Goal: Task Accomplishment & Management: Manage account settings

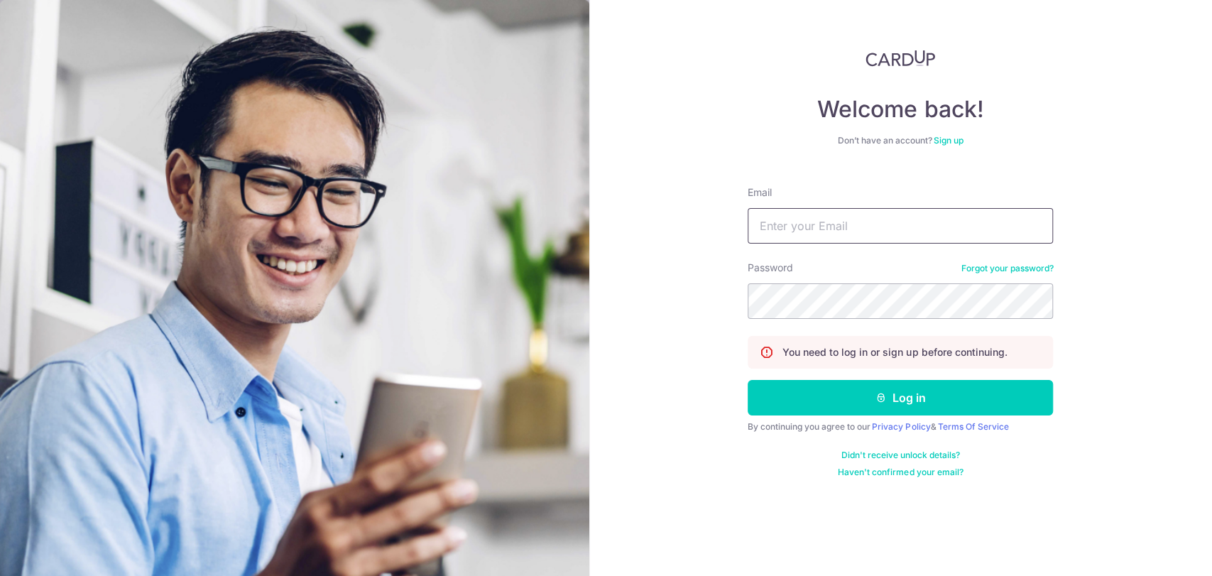
click at [808, 220] on input "Email" at bounding box center [900, 226] width 305 height 36
type input "[EMAIL_ADDRESS][DOMAIN_NAME]"
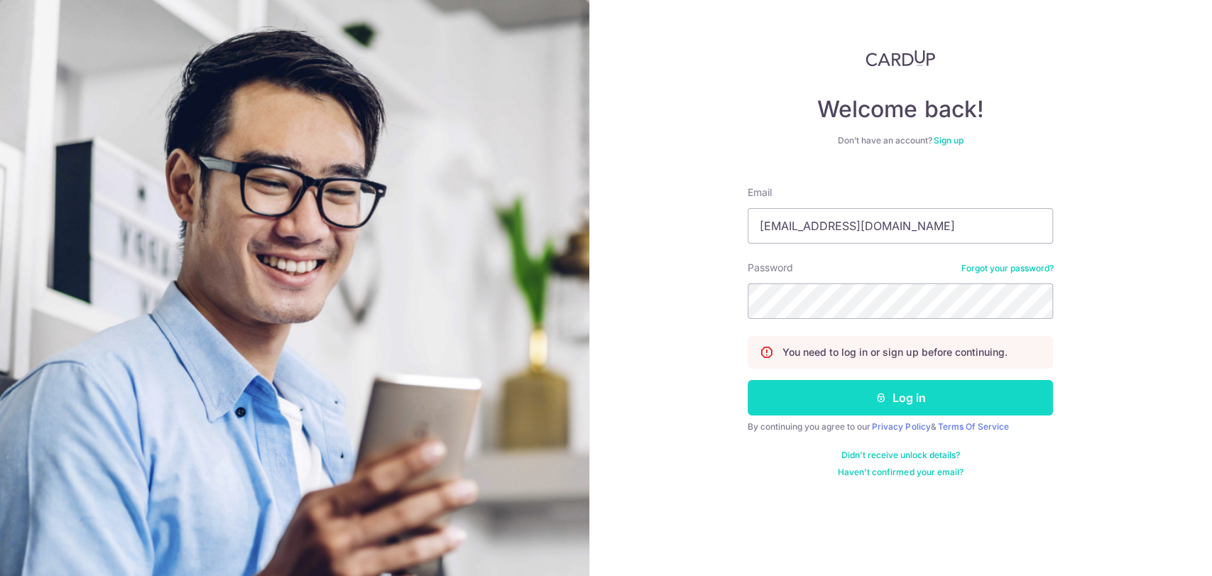
click at [886, 405] on button "Log in" at bounding box center [900, 398] width 305 height 36
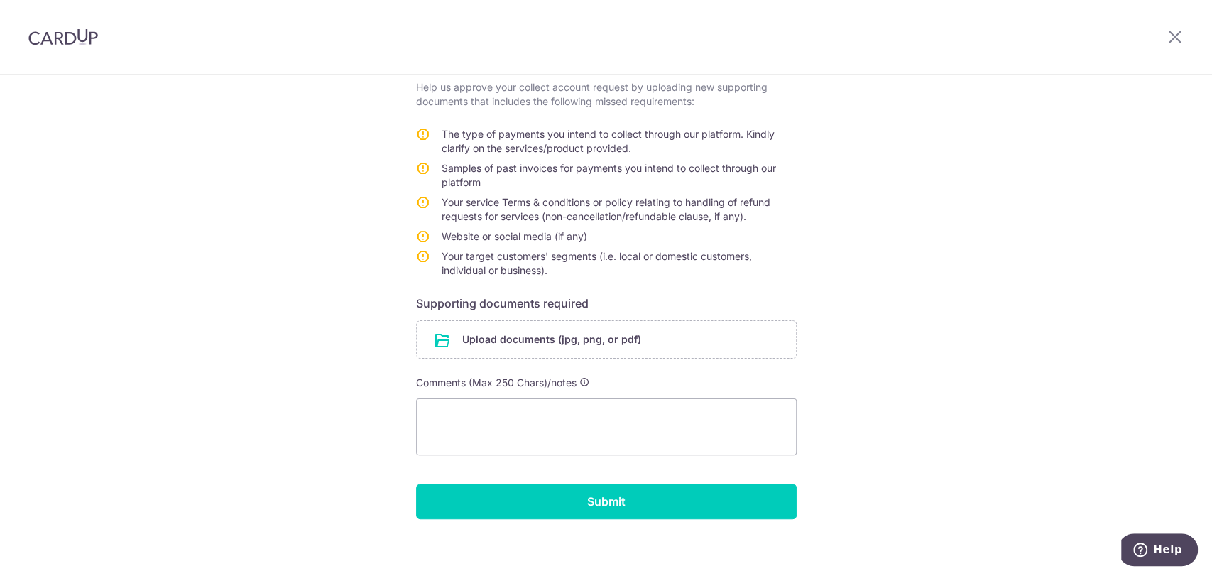
scroll to position [263, 0]
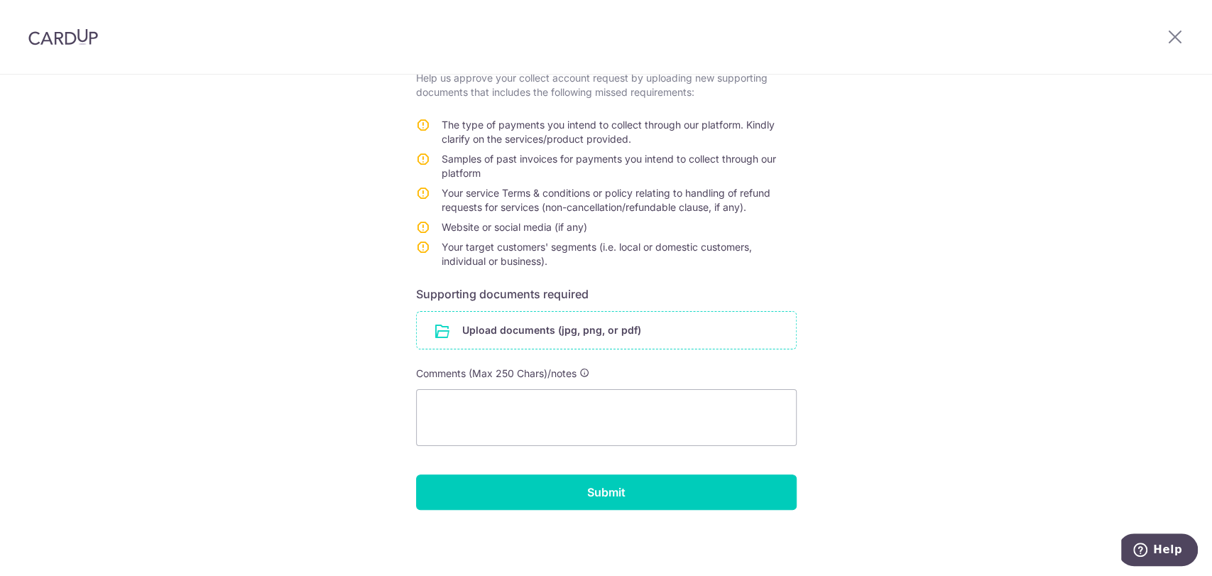
click at [531, 334] on input "file" at bounding box center [606, 330] width 379 height 37
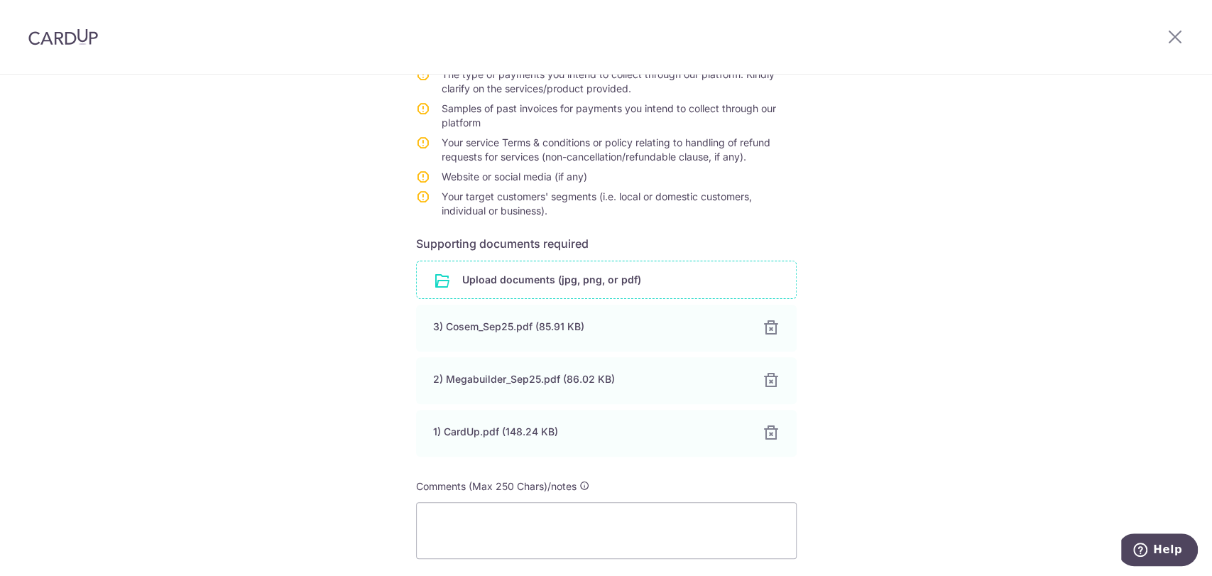
scroll to position [421, 0]
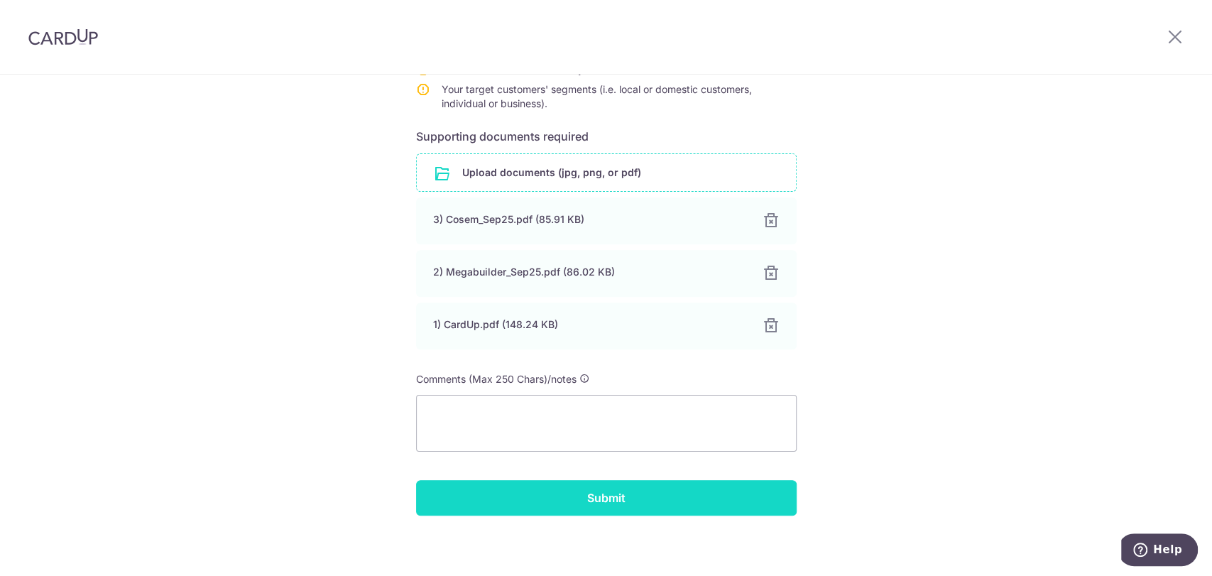
click at [606, 496] on input "Submit" at bounding box center [606, 498] width 381 height 36
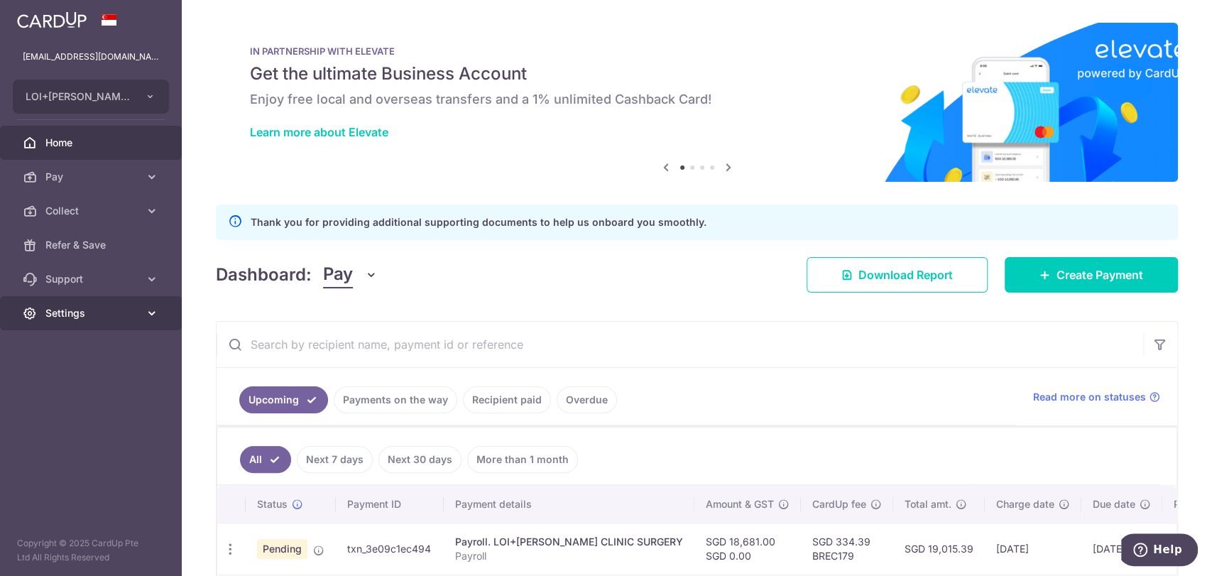
click at [83, 310] on span "Settings" at bounding box center [92, 313] width 94 height 14
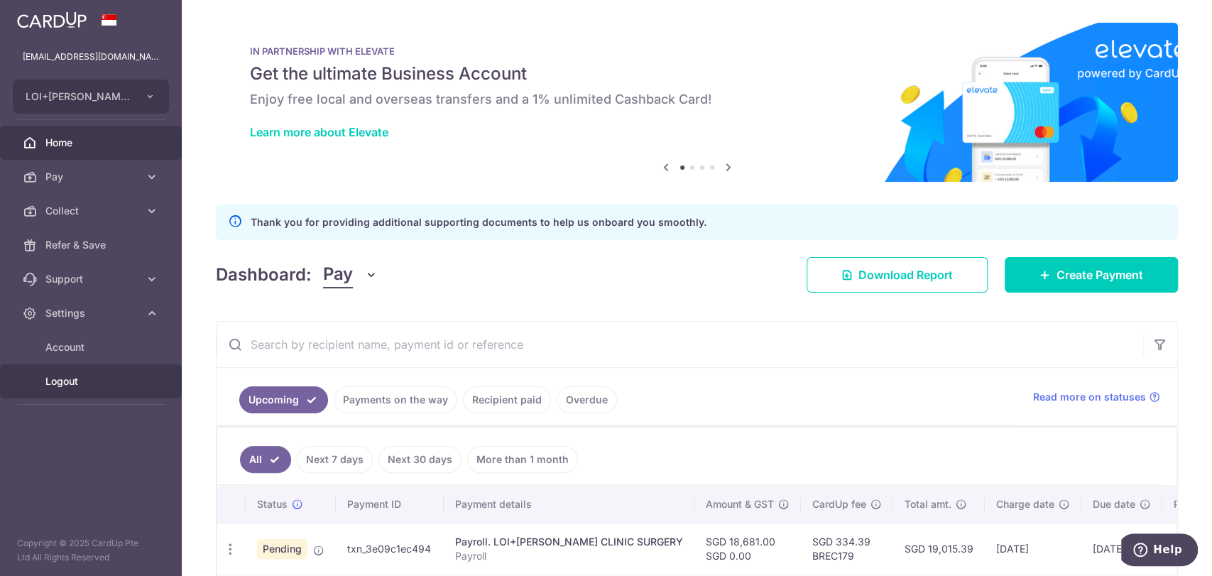
click at [55, 377] on span "Logout" at bounding box center [92, 381] width 94 height 14
